Goal: Transaction & Acquisition: Purchase product/service

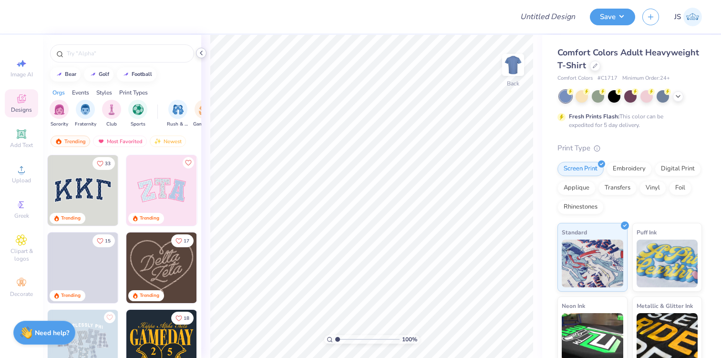
click at [202, 51] on polyline at bounding box center [201, 53] width 2 height 4
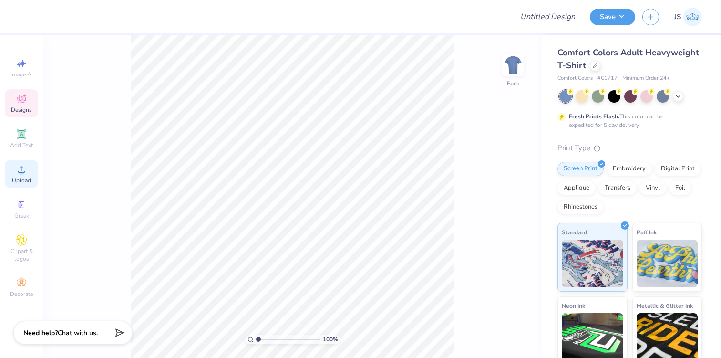
click at [21, 173] on circle at bounding box center [21, 172] width 5 height 5
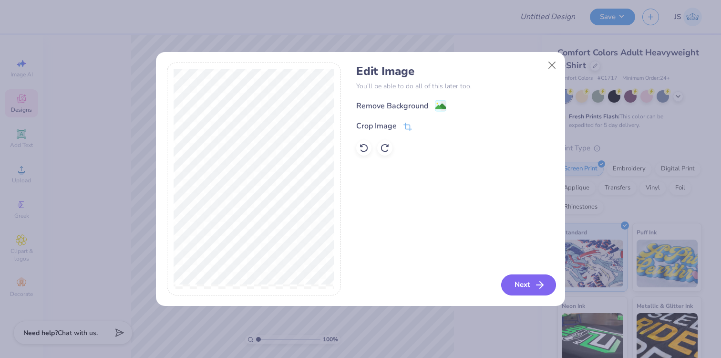
click at [517, 280] on button "Next" at bounding box center [528, 284] width 55 height 21
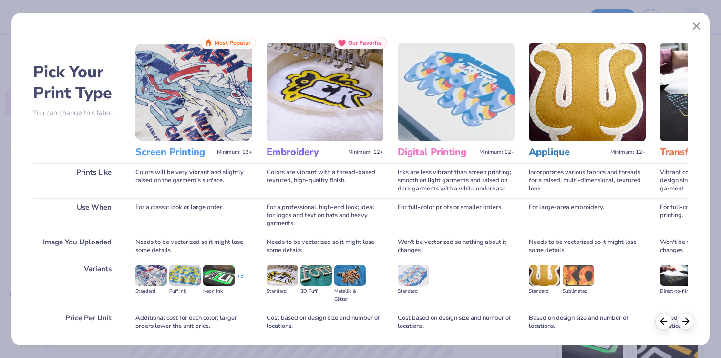
scroll to position [70, 0]
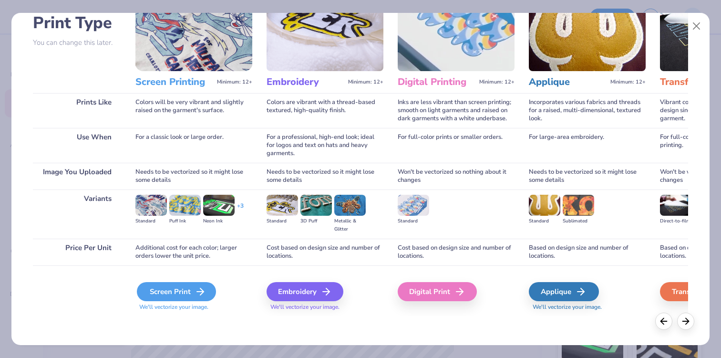
click at [179, 296] on div "Screen Print" at bounding box center [176, 291] width 79 height 19
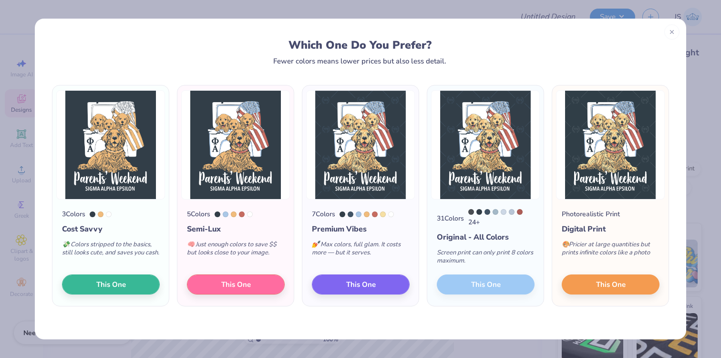
click at [491, 285] on div "31 Colors 24 + Original - All Colors Screen print can only print 8 colors maxim…" at bounding box center [485, 252] width 116 height 106
click at [213, 294] on div "5 Colors Semi-Lux 🧠 Just enough colors to save $$ but looks close to your image…" at bounding box center [235, 252] width 116 height 106
click at [214, 289] on button "This One" at bounding box center [236, 283] width 98 height 20
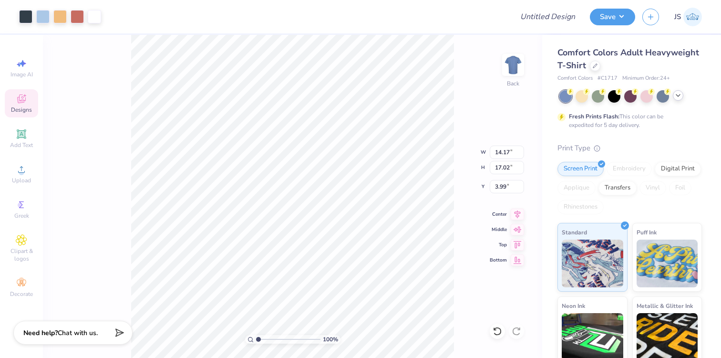
click at [676, 96] on icon at bounding box center [678, 96] width 8 height 8
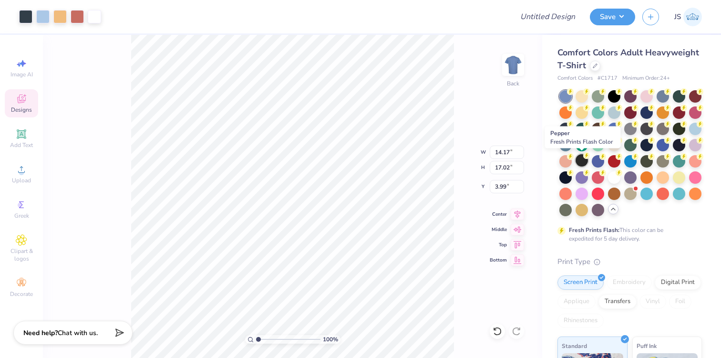
click at [576, 160] on div at bounding box center [581, 160] width 12 height 12
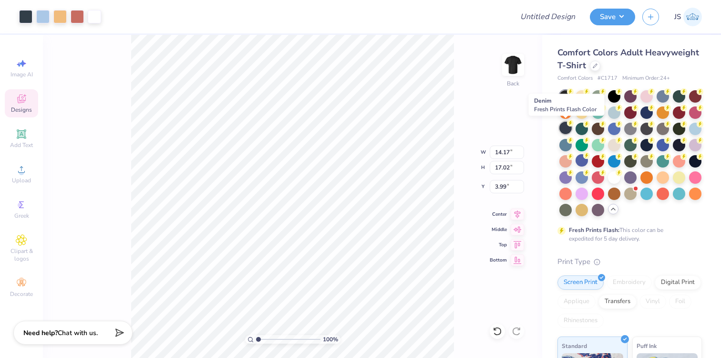
click at [565, 126] on div at bounding box center [565, 128] width 12 height 12
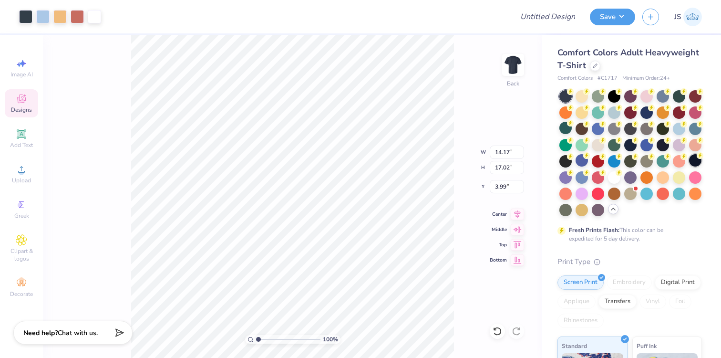
click at [694, 161] on div at bounding box center [695, 160] width 12 height 12
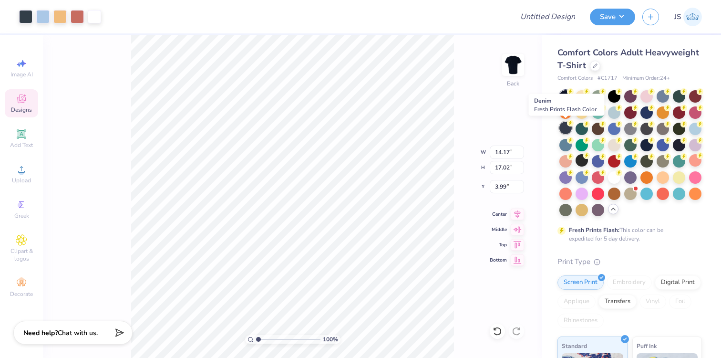
click at [570, 127] on div at bounding box center [565, 128] width 12 height 12
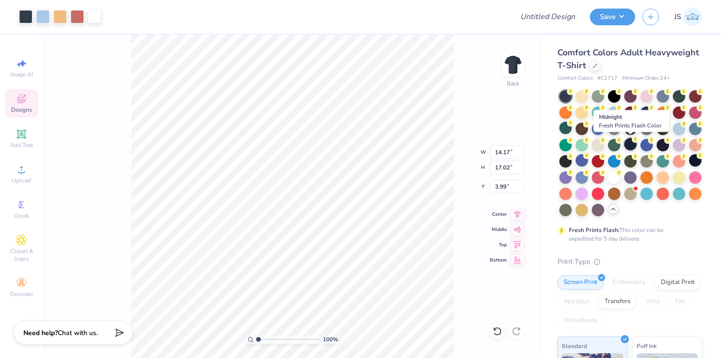
click at [630, 143] on div at bounding box center [630, 144] width 12 height 12
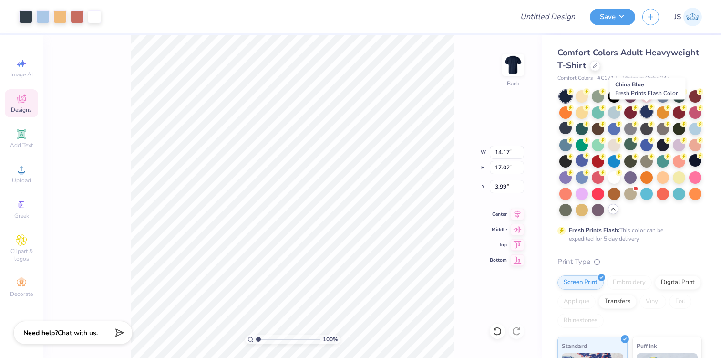
click at [643, 112] on div at bounding box center [646, 111] width 12 height 12
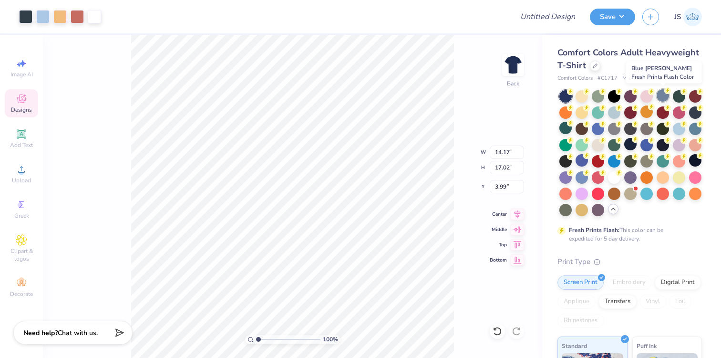
click at [666, 94] on div at bounding box center [663, 95] width 12 height 12
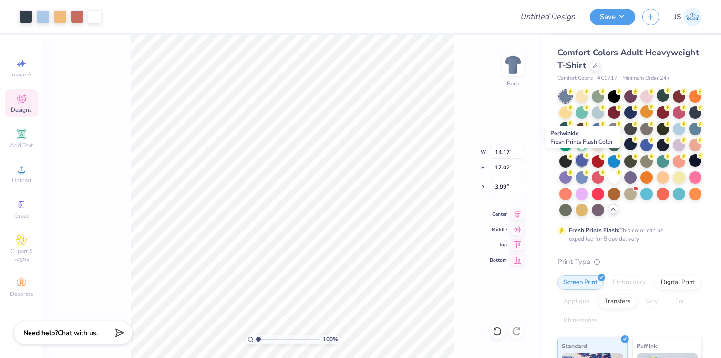
click at [581, 156] on div at bounding box center [581, 160] width 12 height 12
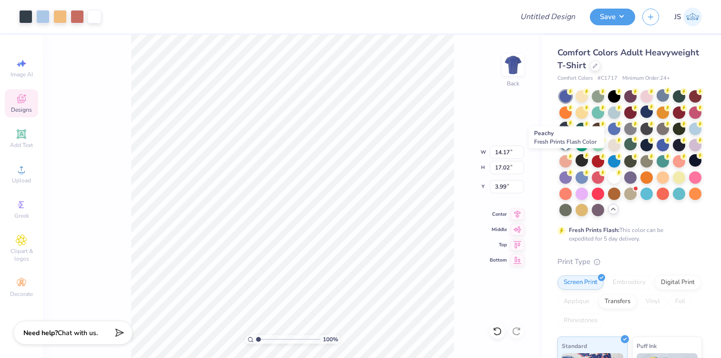
click at [564, 148] on div at bounding box center [565, 144] width 12 height 12
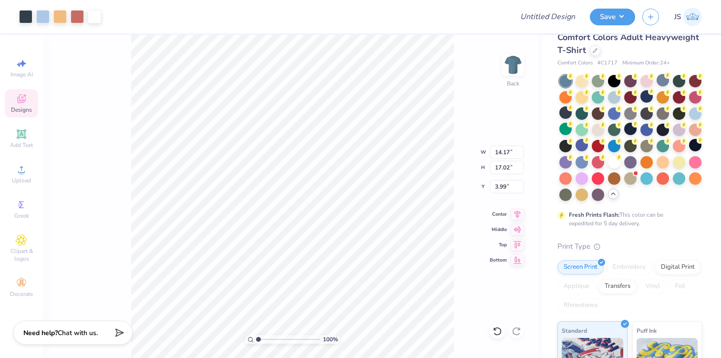
scroll to position [7, 0]
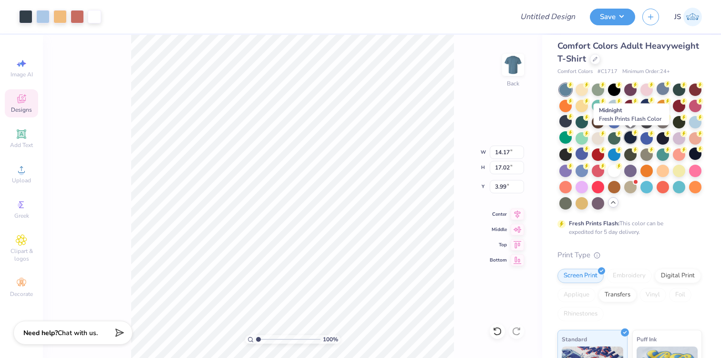
click at [632, 134] on icon at bounding box center [635, 132] width 7 height 7
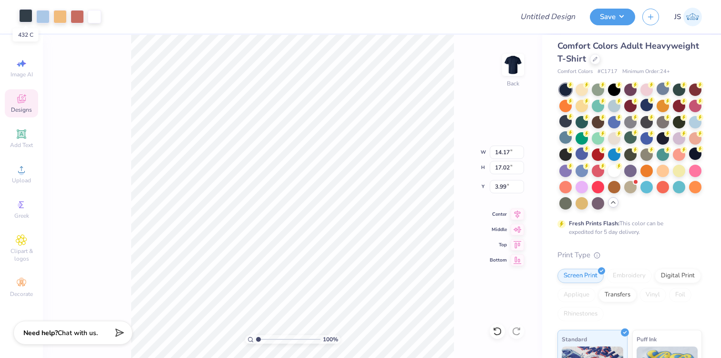
click at [29, 17] on div at bounding box center [25, 15] width 13 height 13
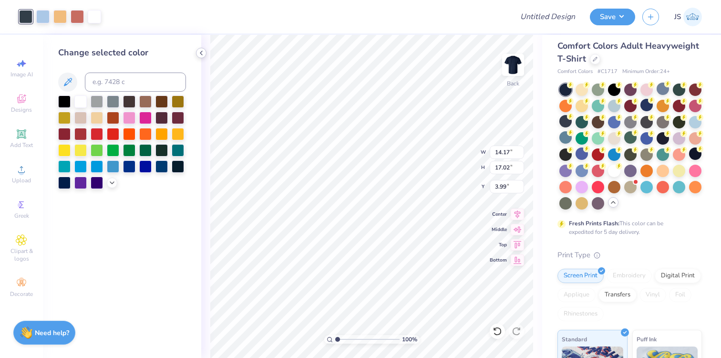
click at [200, 51] on icon at bounding box center [201, 53] width 8 height 8
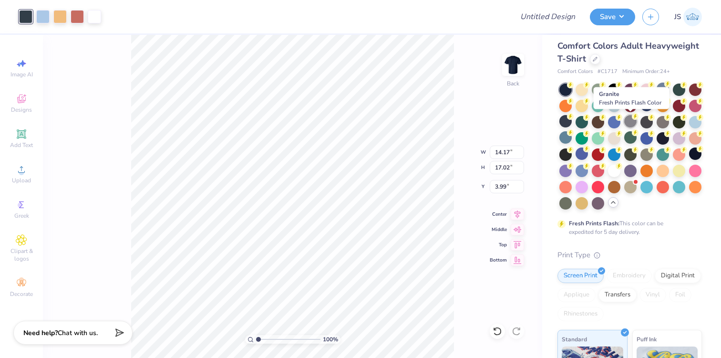
click at [574, 88] on circle at bounding box center [570, 85] width 7 height 7
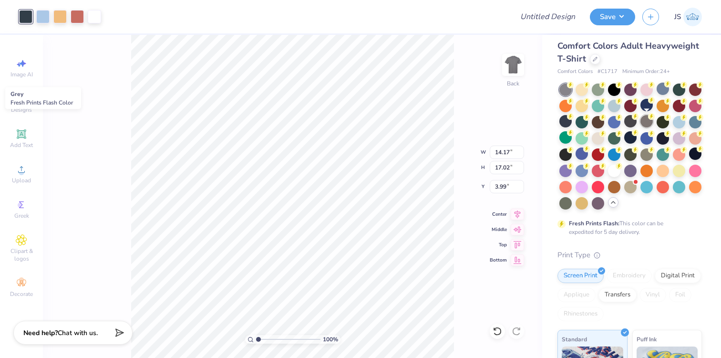
click at [648, 122] on div at bounding box center [646, 121] width 12 height 12
click at [663, 123] on div at bounding box center [663, 121] width 12 height 12
click at [665, 123] on div at bounding box center [663, 121] width 12 height 12
click at [666, 137] on div at bounding box center [663, 137] width 12 height 12
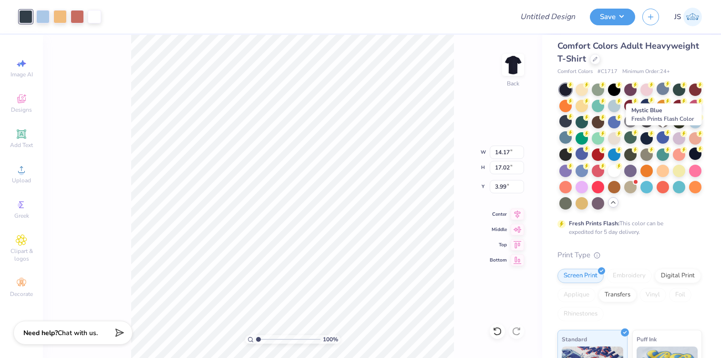
click at [666, 137] on div at bounding box center [663, 137] width 12 height 12
click at [669, 138] on div at bounding box center [663, 137] width 12 height 12
